Goal: Communication & Community: Connect with others

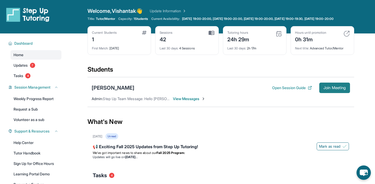
click at [339, 89] on span "Join Meeting" at bounding box center [335, 87] width 22 height 3
click at [186, 101] on span "View Messages" at bounding box center [189, 98] width 33 height 5
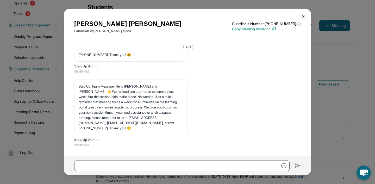
scroll to position [63, 0]
click at [46, 62] on div "[PERSON_NAME] Guardian of [PERSON_NAME] Guardian's Number: [PHONE_NUMBER] ⓘ Thi…" at bounding box center [187, 92] width 375 height 184
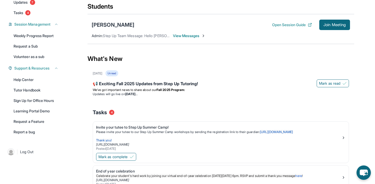
scroll to position [0, 0]
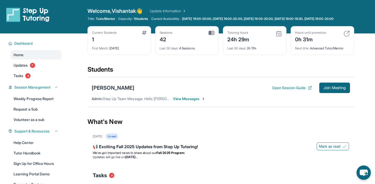
click at [113, 75] on div "Students" at bounding box center [221, 70] width 267 height 11
click at [119, 74] on div "Students" at bounding box center [221, 70] width 267 height 11
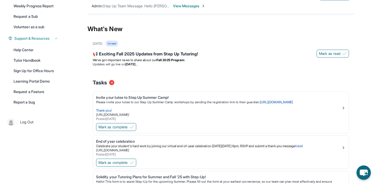
scroll to position [108, 0]
